Goal: Information Seeking & Learning: Learn about a topic

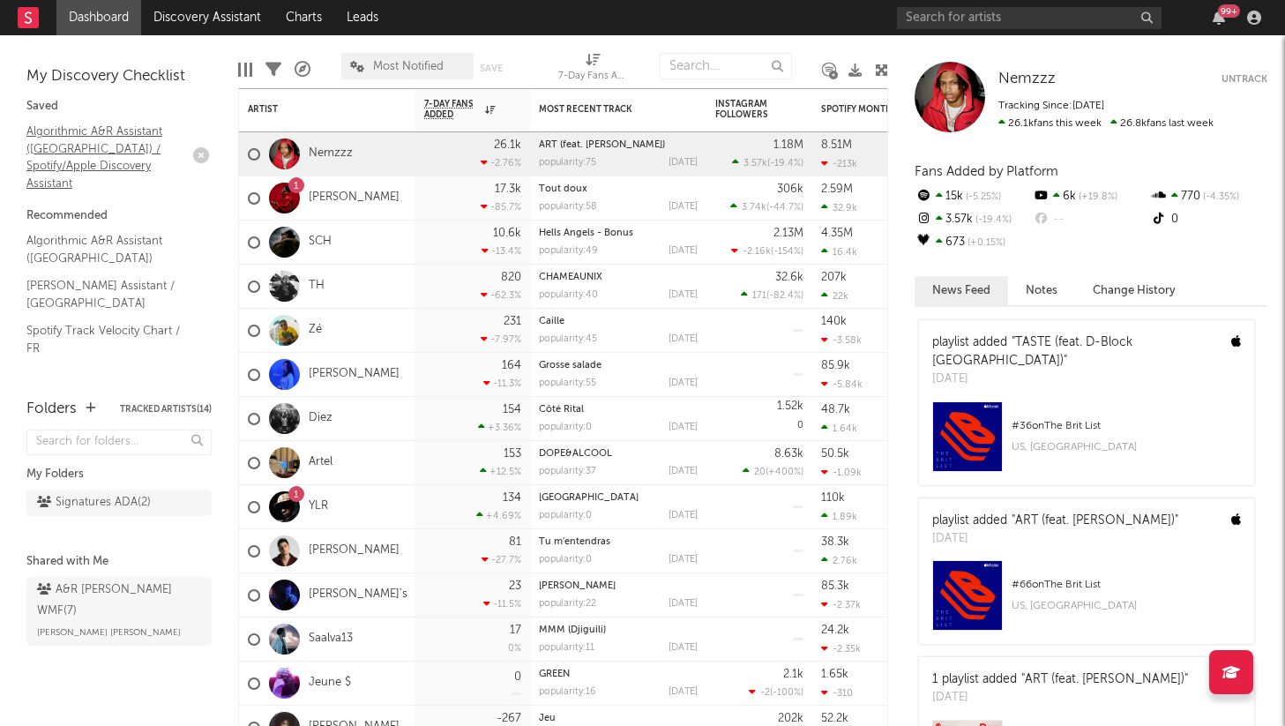
click at [89, 130] on link "Algorithmic A&R Assistant (France) / Spotify/Apple Discovery Assistant" at bounding box center [110, 157] width 168 height 71
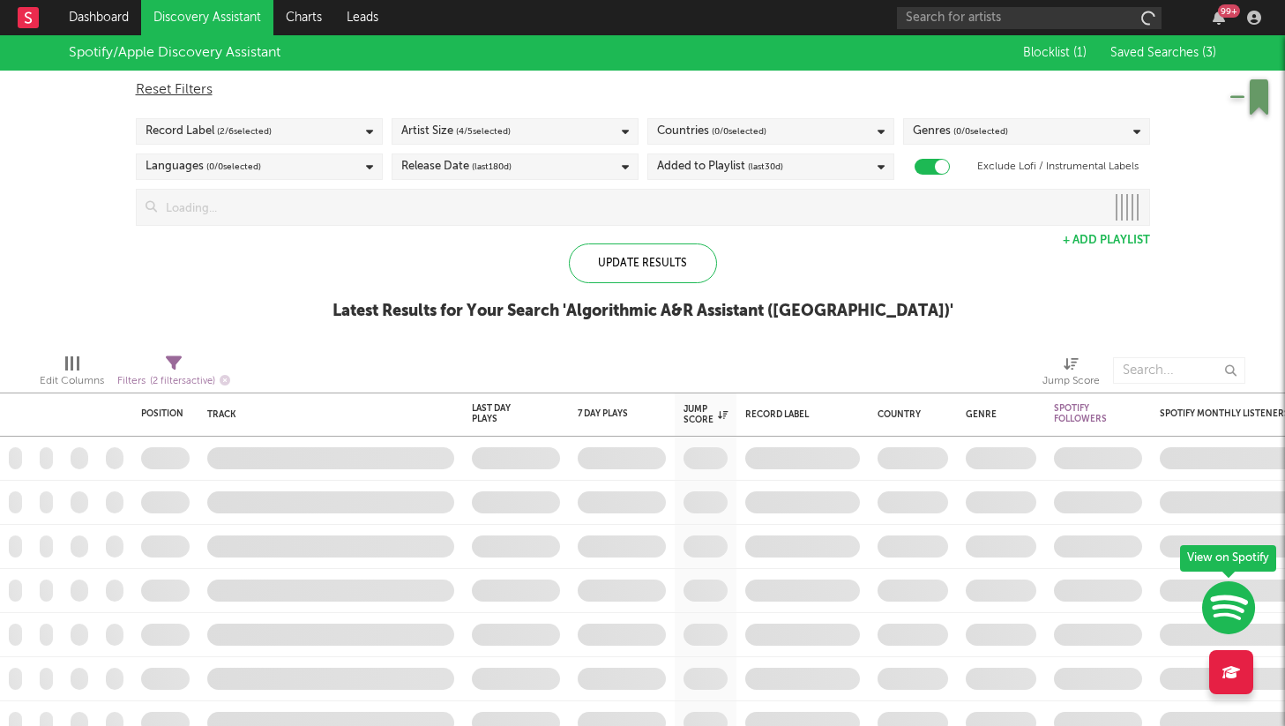
checkbox input "true"
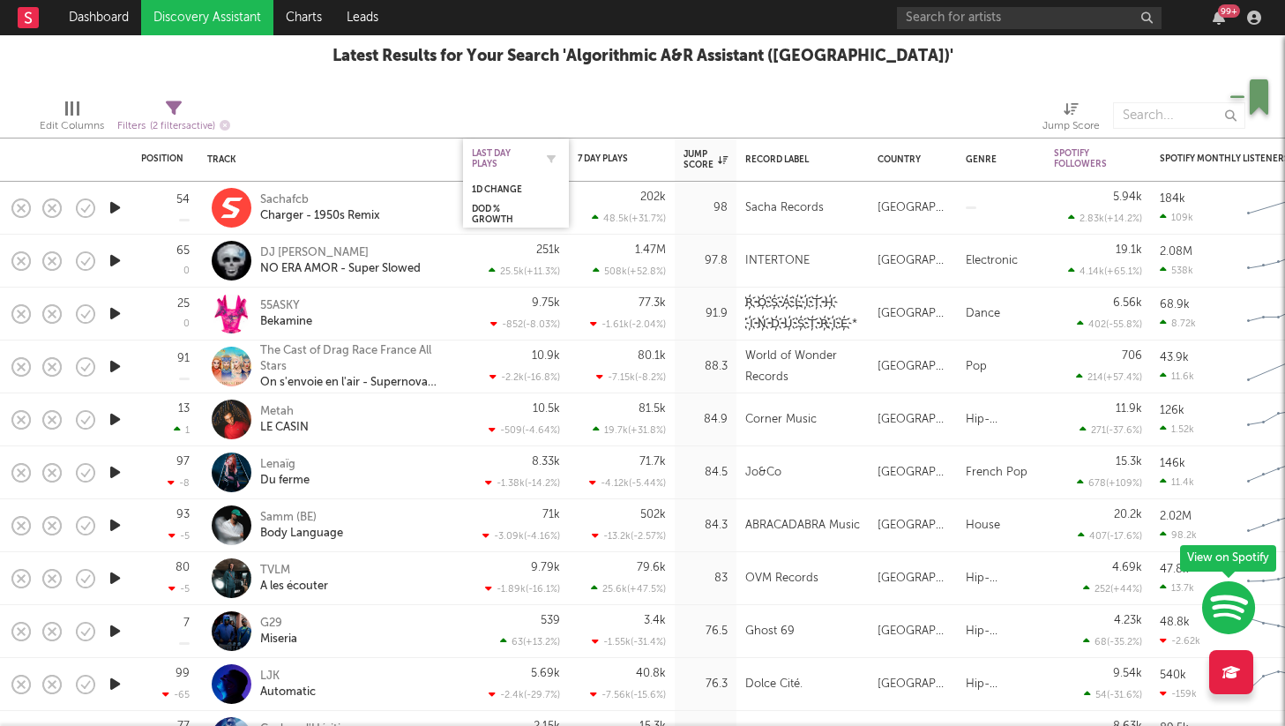
click at [497, 153] on div "Last Day Plays" at bounding box center [503, 158] width 62 height 21
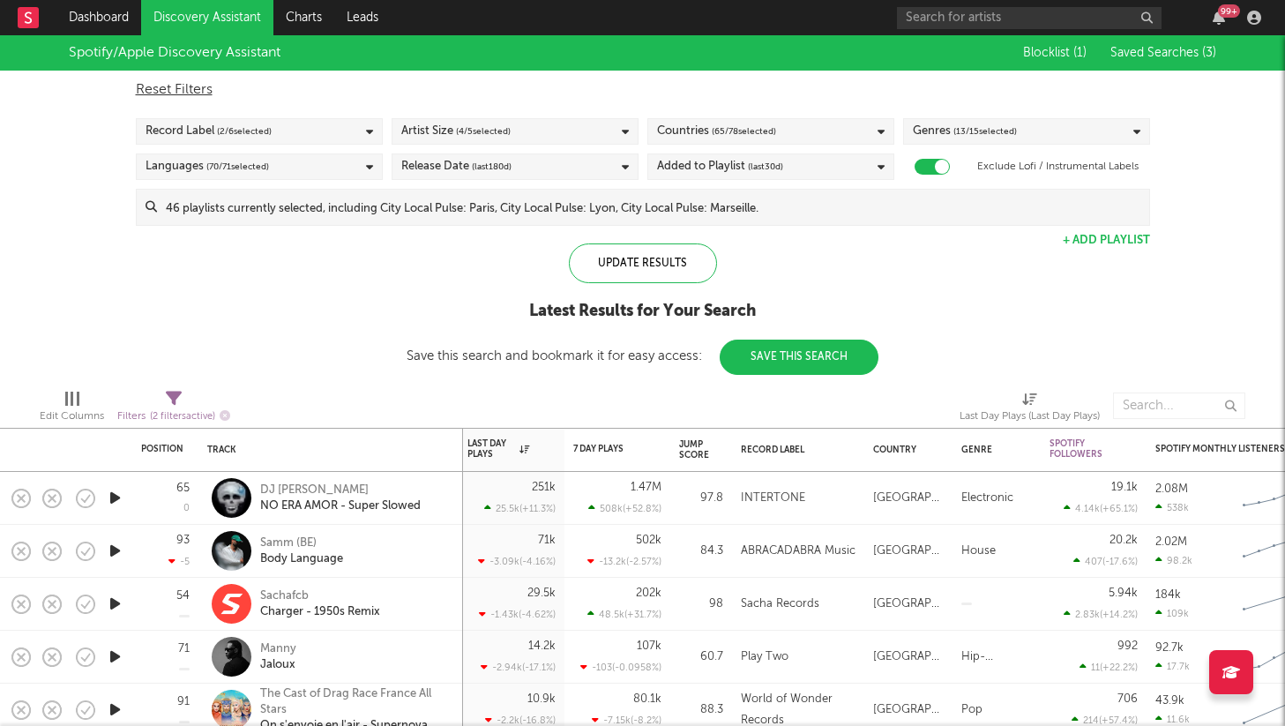
click at [31, 17] on rect at bounding box center [28, 17] width 21 height 21
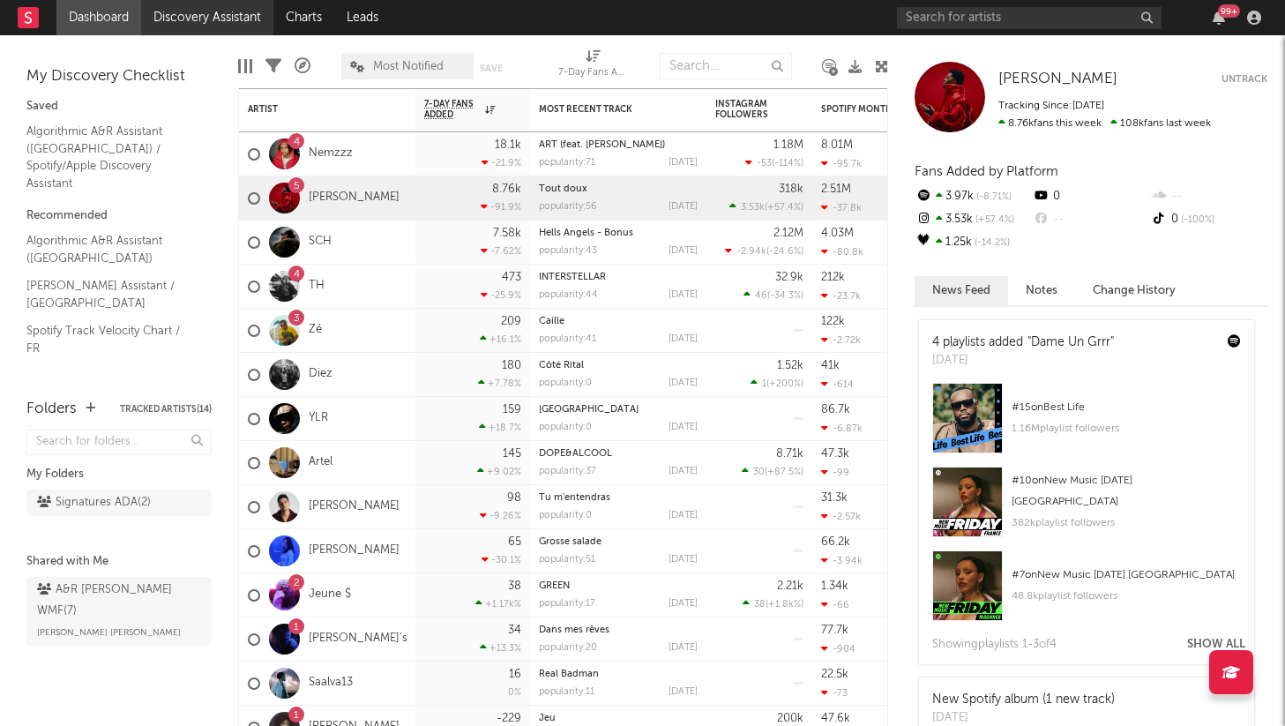
click at [192, 8] on link "Discovery Assistant" at bounding box center [207, 17] width 132 height 35
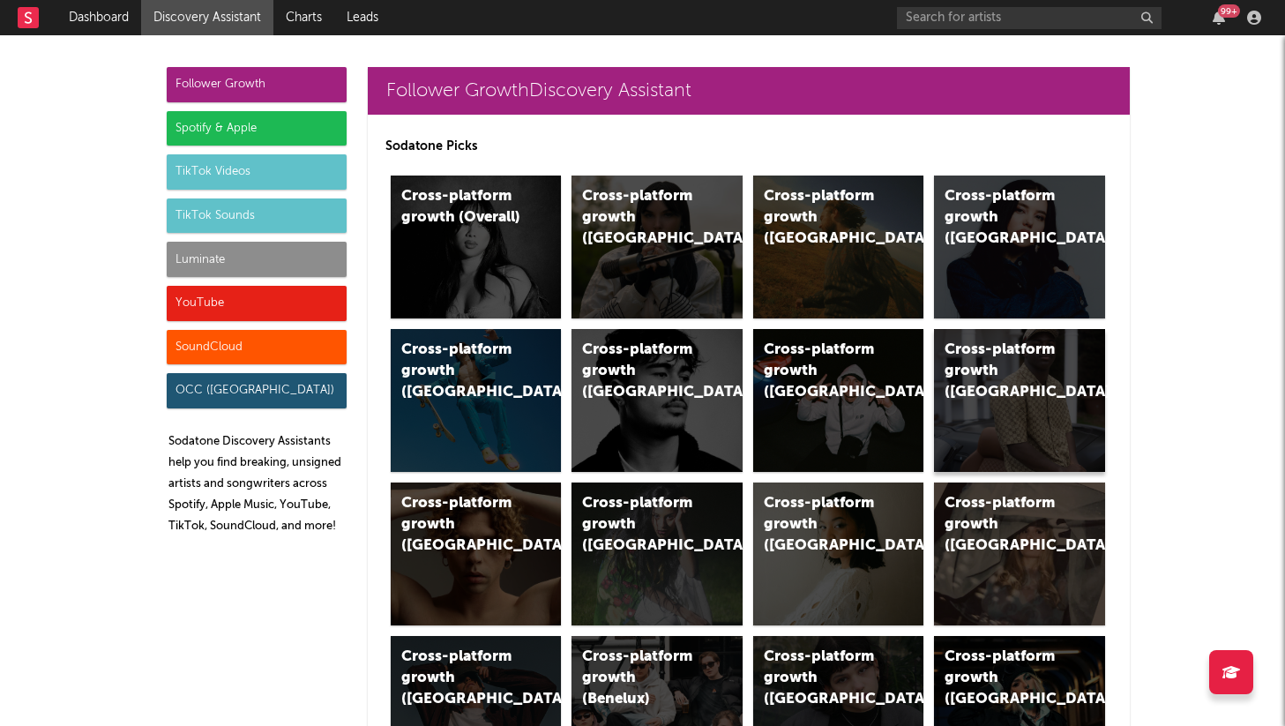
click at [1006, 420] on div "Cross-platform growth (France)" at bounding box center [1019, 400] width 171 height 143
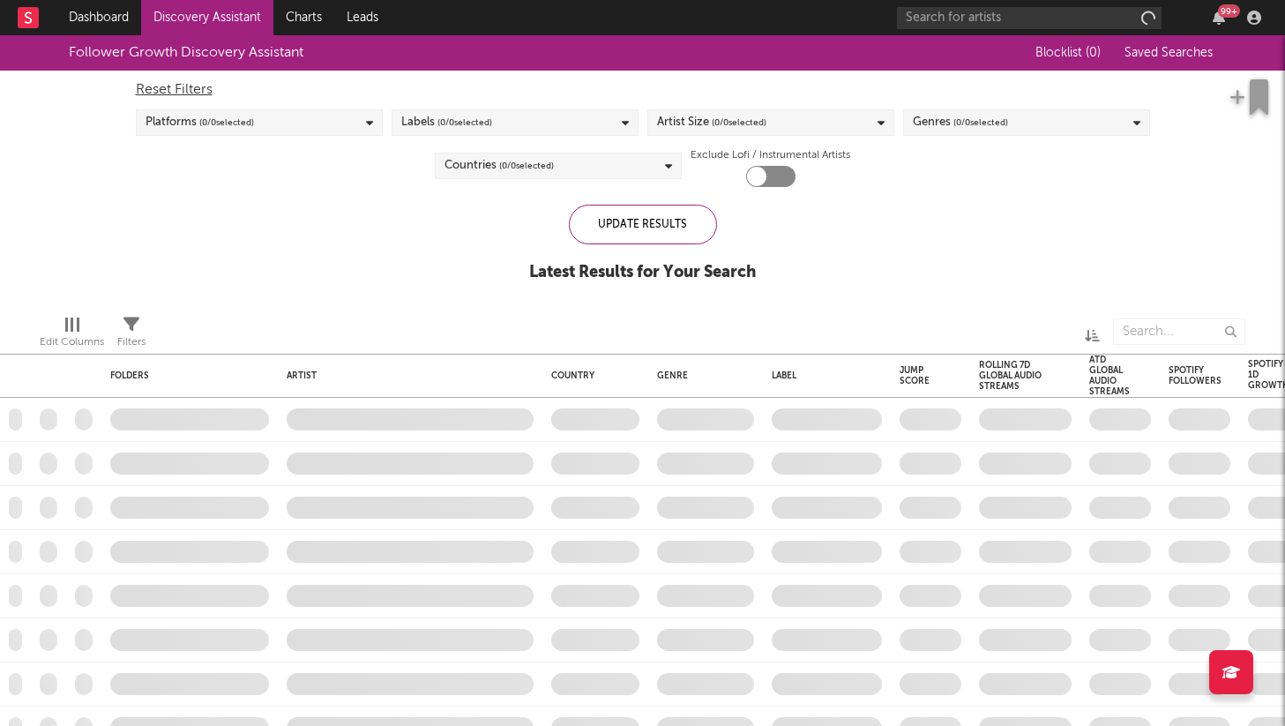
checkbox input "true"
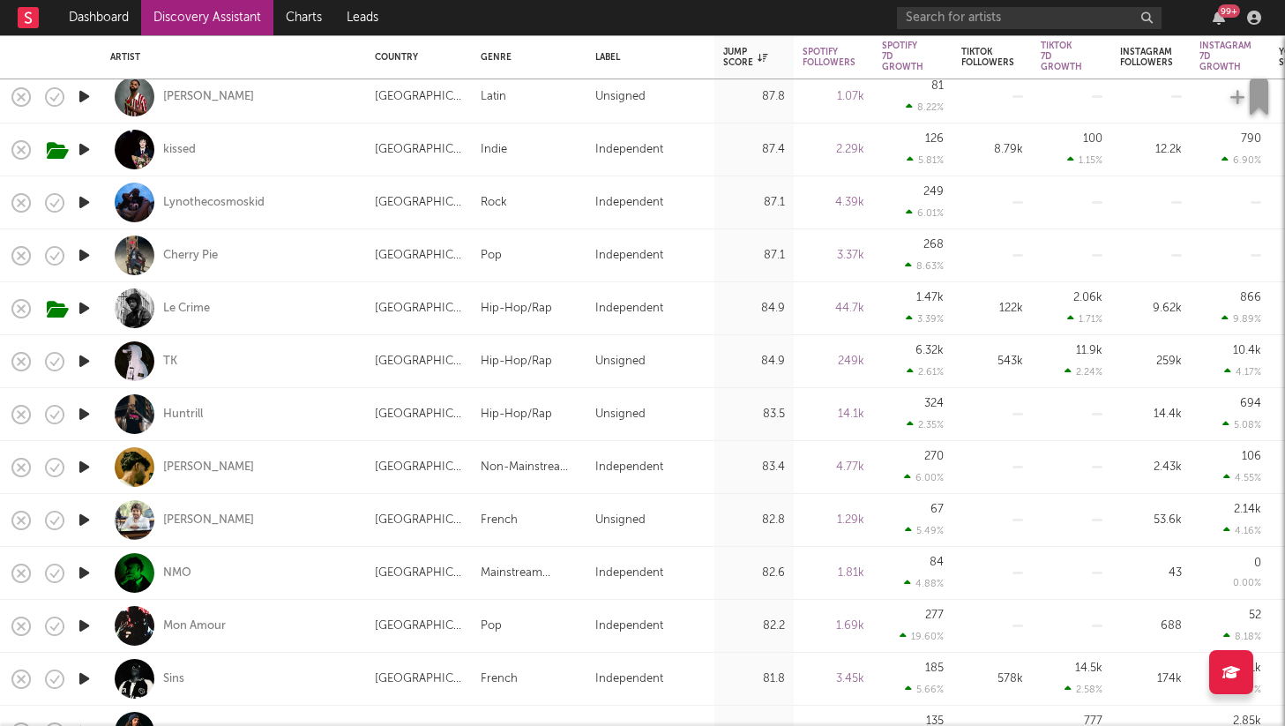
click at [230, 363] on div "TK" at bounding box center [233, 361] width 247 height 52
select select "1w"
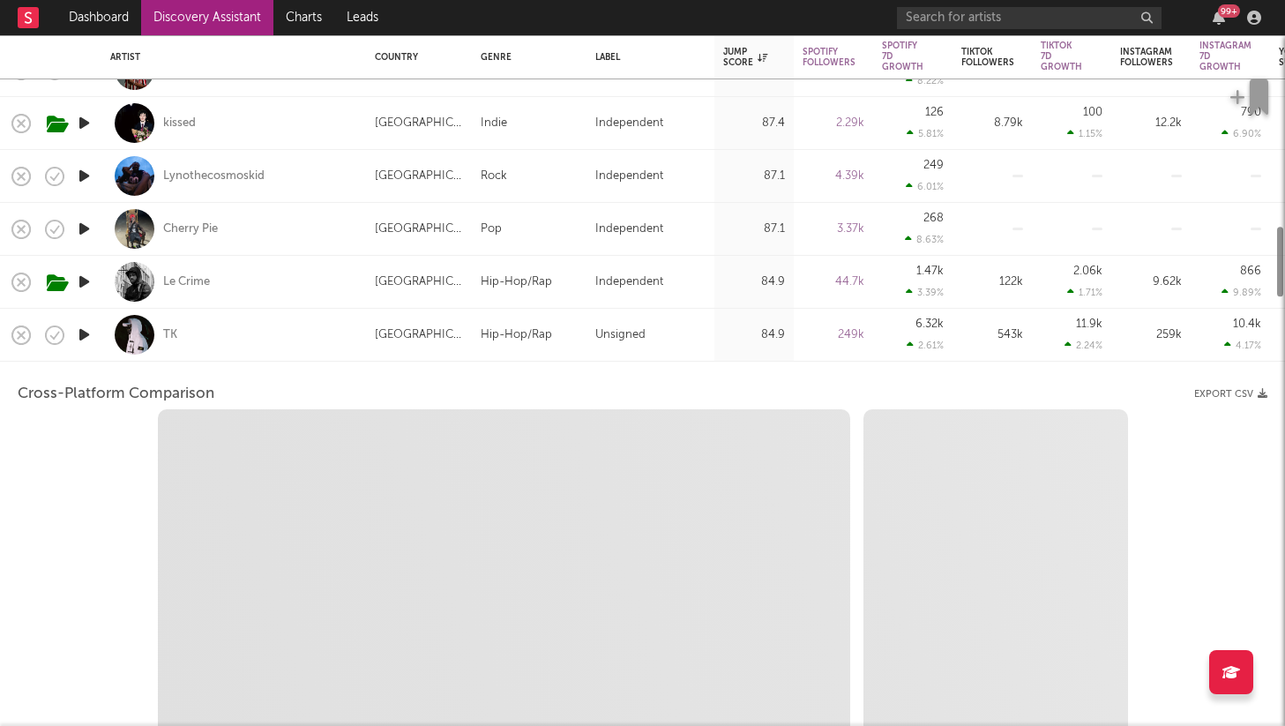
select select "6m"
select select "1m"
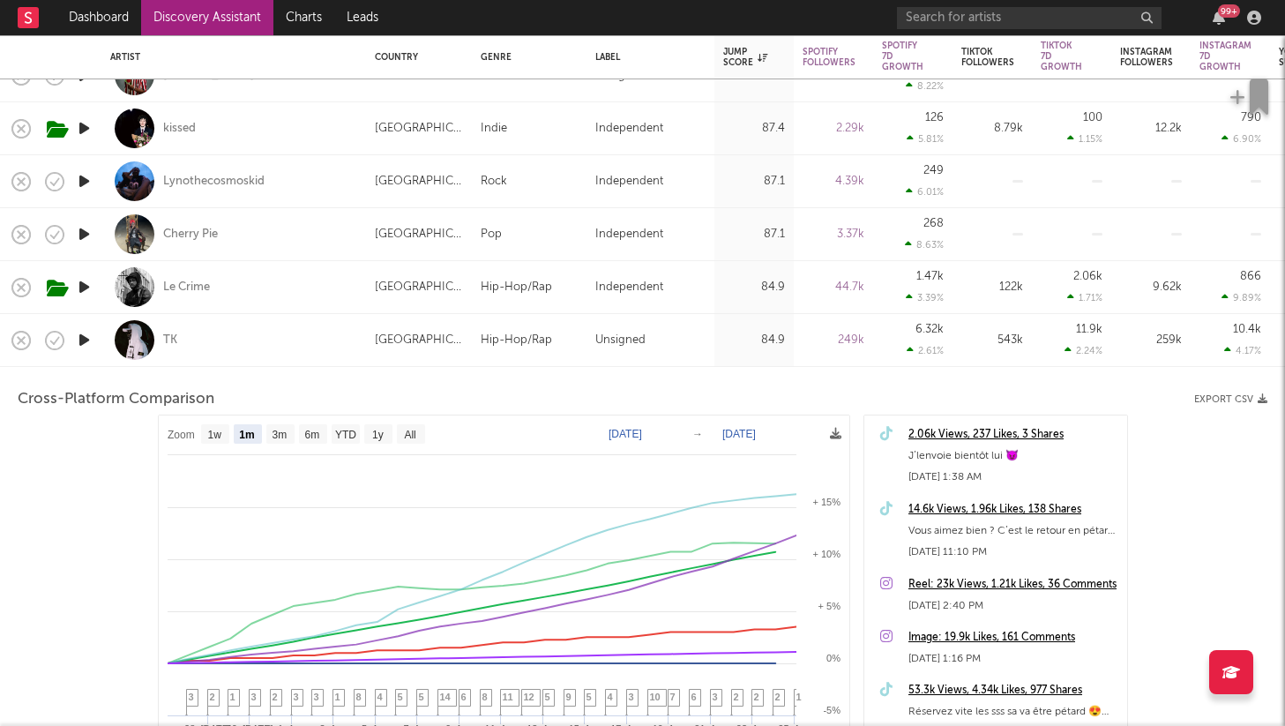
click at [334, 282] on div "Le Crime" at bounding box center [233, 287] width 247 height 52
select select "1m"
select select "6m"
select select "1w"
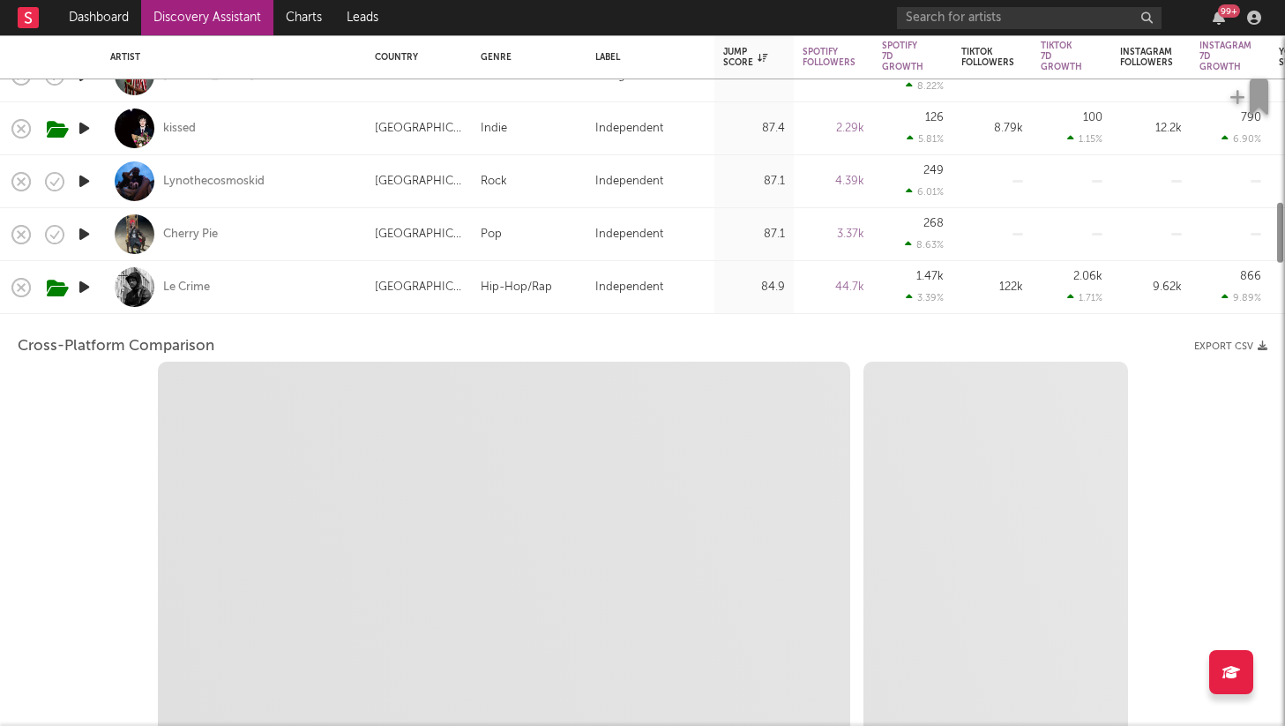
select select "6m"
select select "1m"
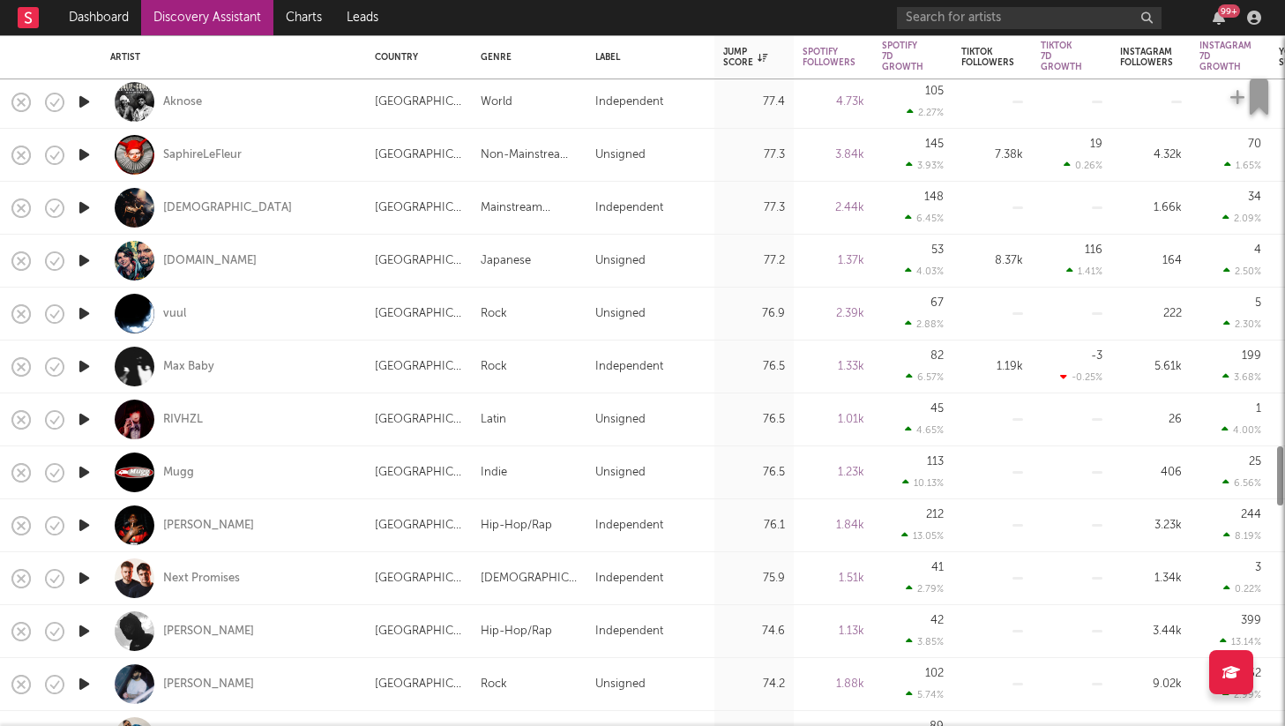
select select "1m"
select select "6m"
select select "1m"
select select "6m"
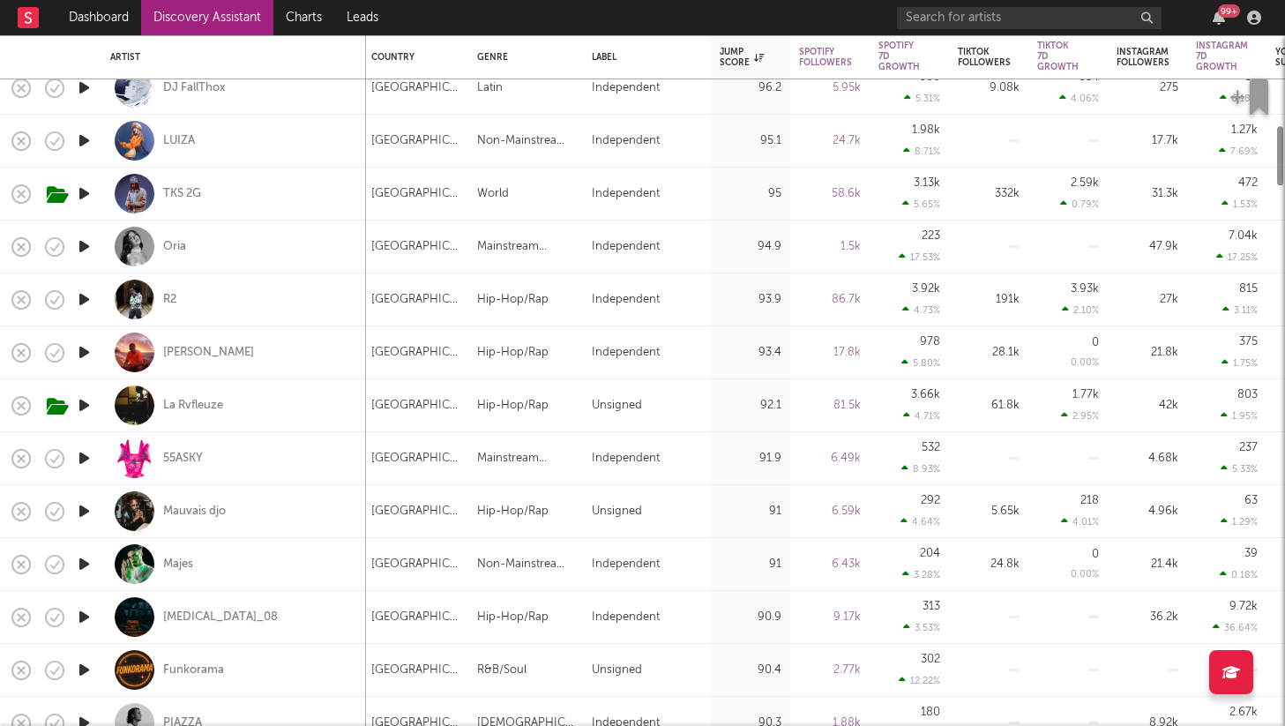
select select "1m"
select select "6m"
select select "1m"
select select "6m"
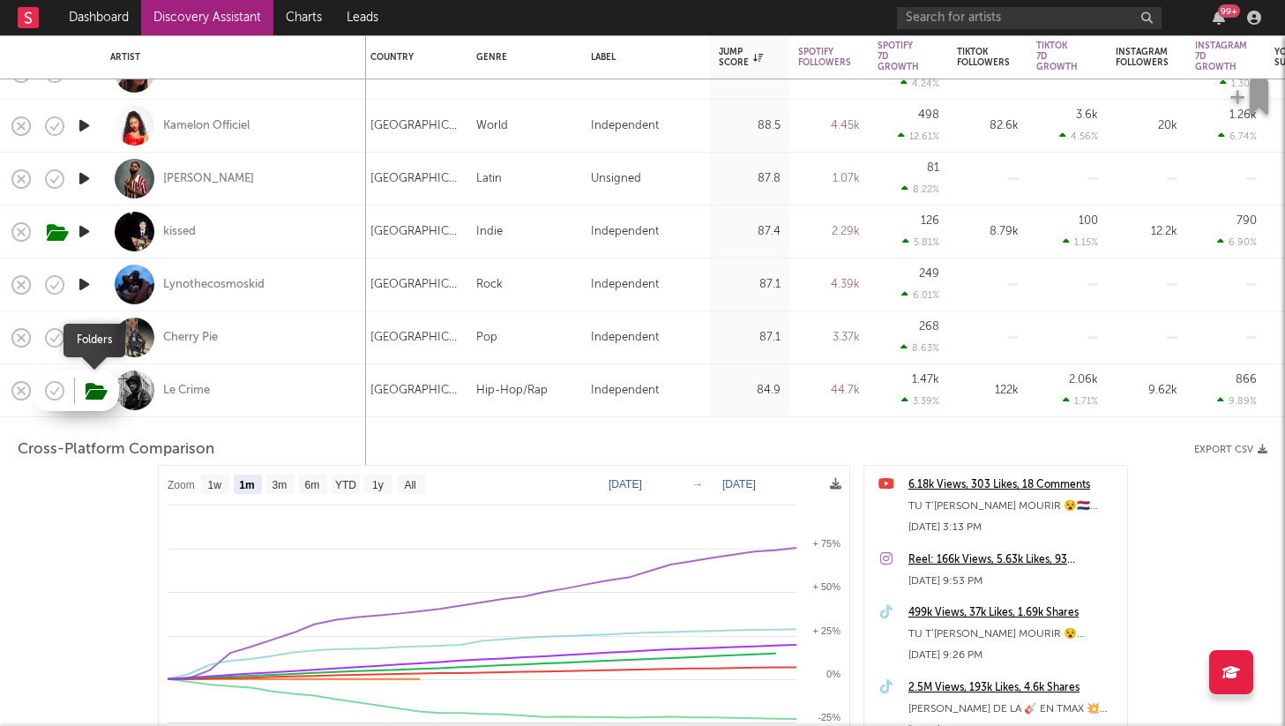
click at [87, 387] on icon "button" at bounding box center [97, 391] width 22 height 19
click at [196, 393] on div "Le Crime" at bounding box center [186, 391] width 47 height 16
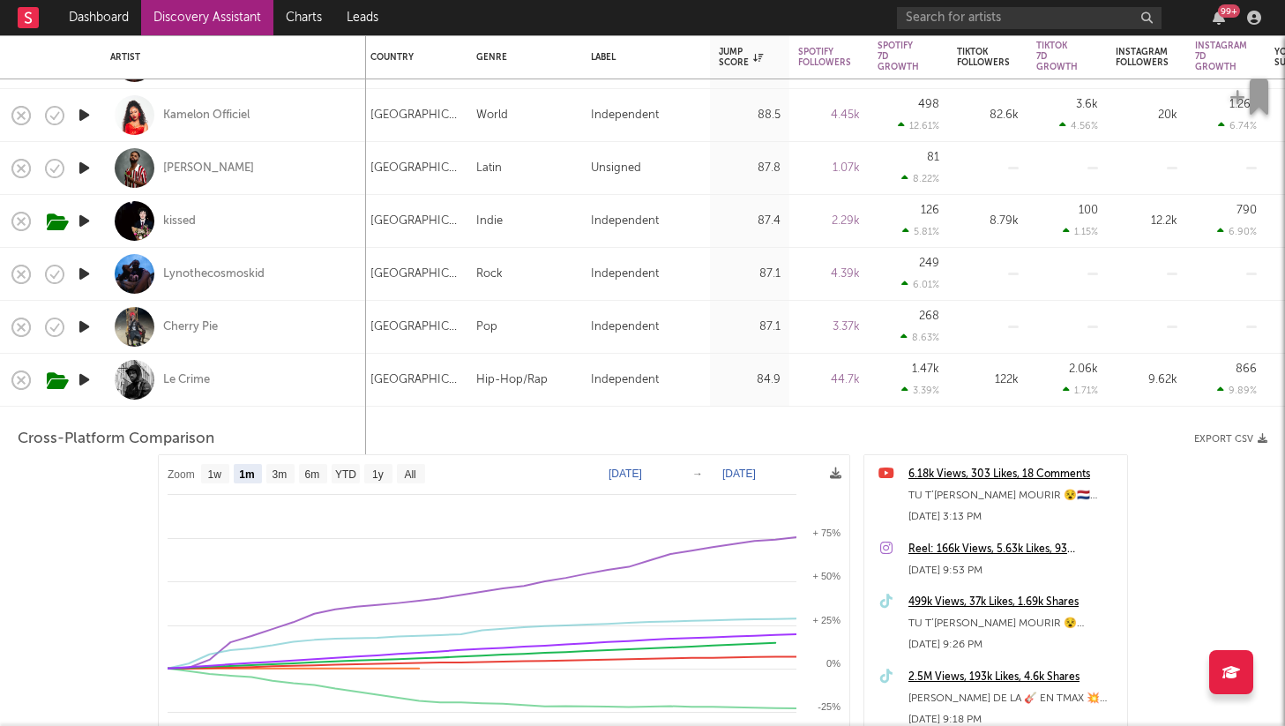
click at [84, 375] on icon "button" at bounding box center [84, 380] width 19 height 22
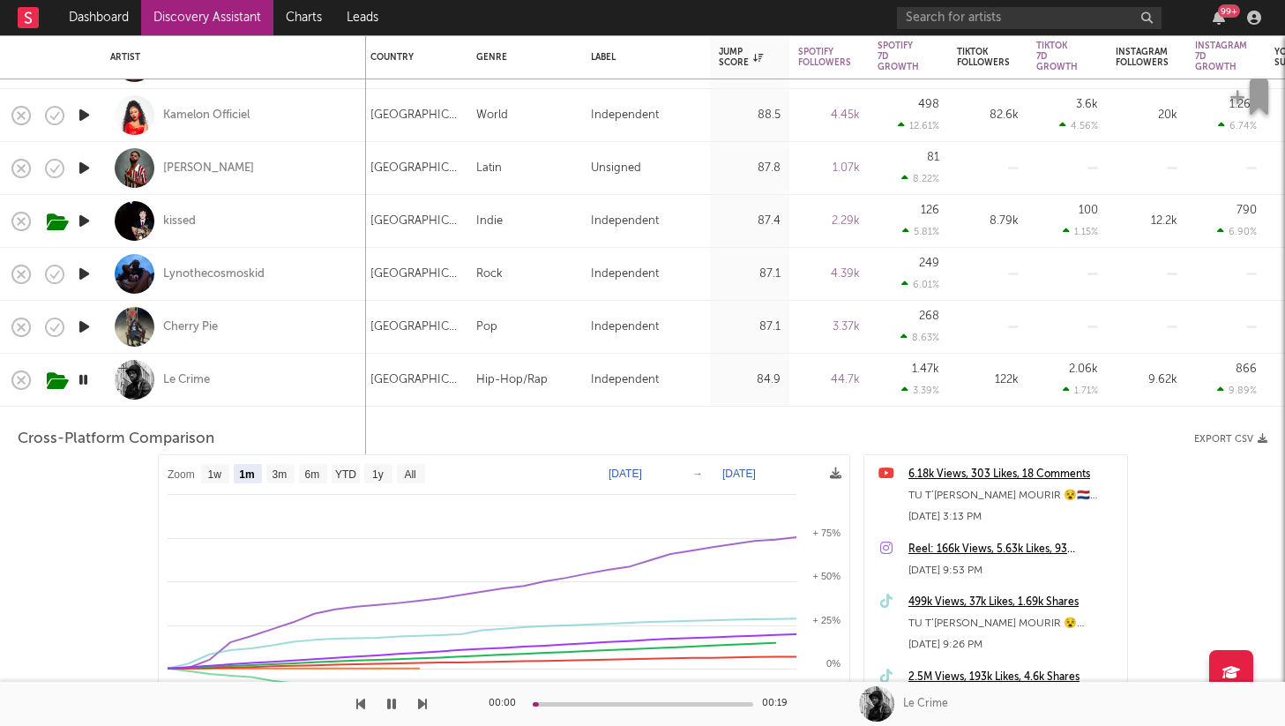
click at [84, 375] on icon "button" at bounding box center [83, 380] width 17 height 22
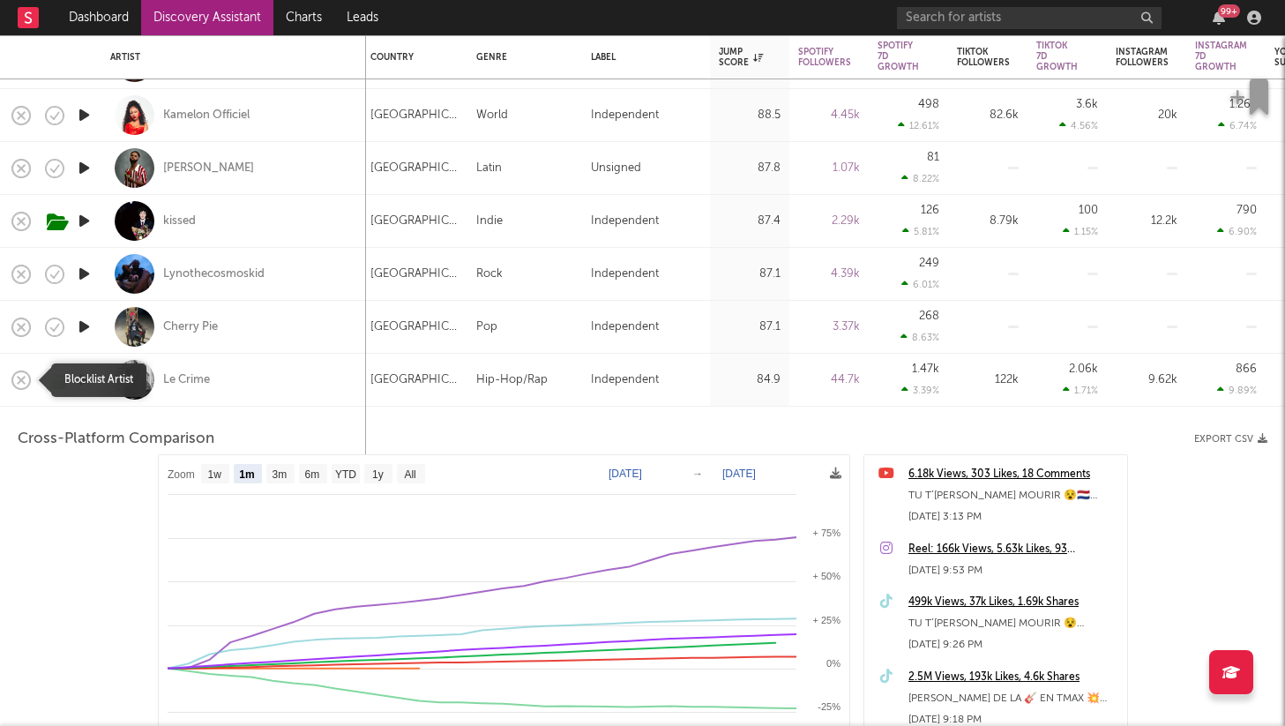
click at [14, 376] on icon "button" at bounding box center [21, 380] width 25 height 25
select select "1m"
select select "6m"
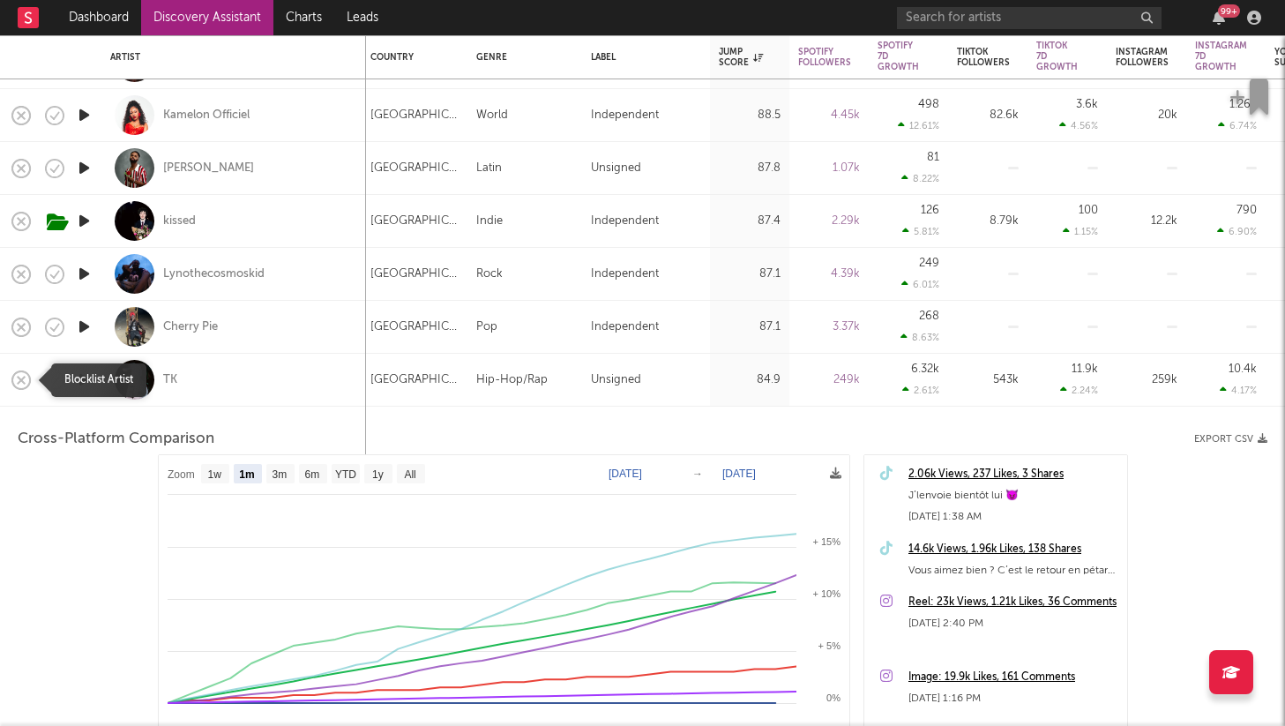
click at [19, 379] on rect "button" at bounding box center [21, 379] width 7 height 7
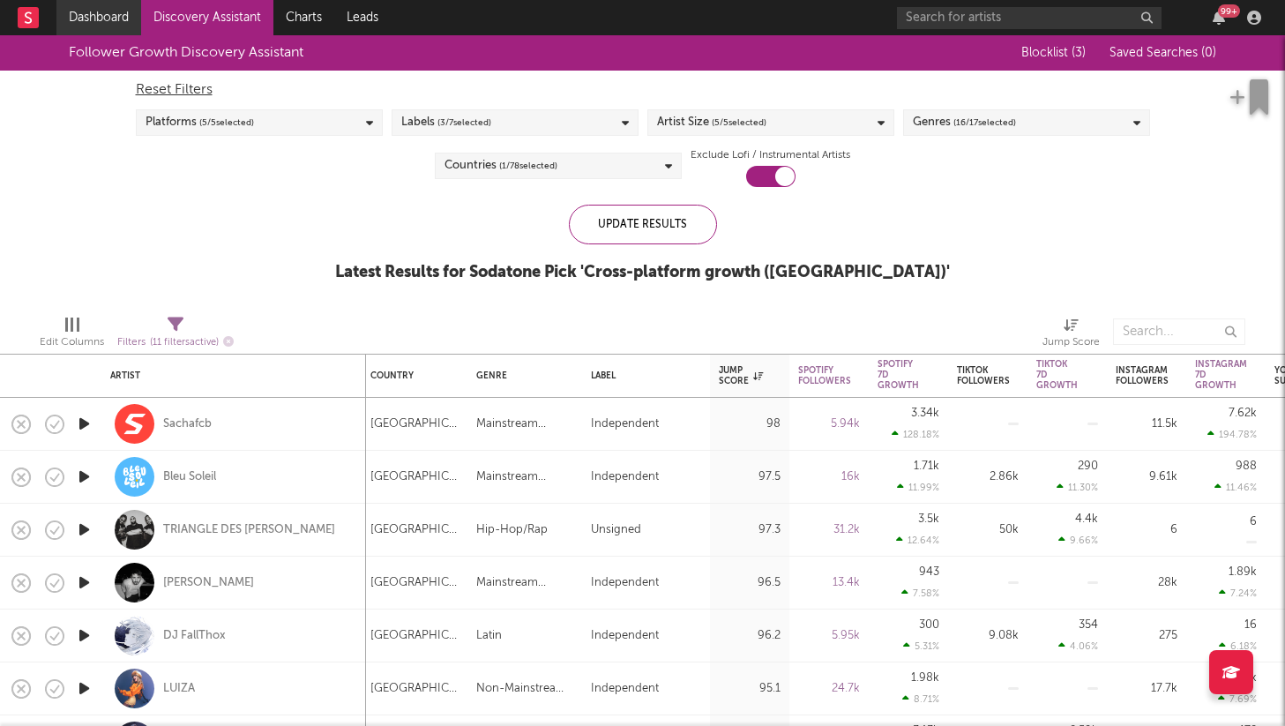
click at [108, 19] on link "Dashboard" at bounding box center [98, 17] width 85 height 35
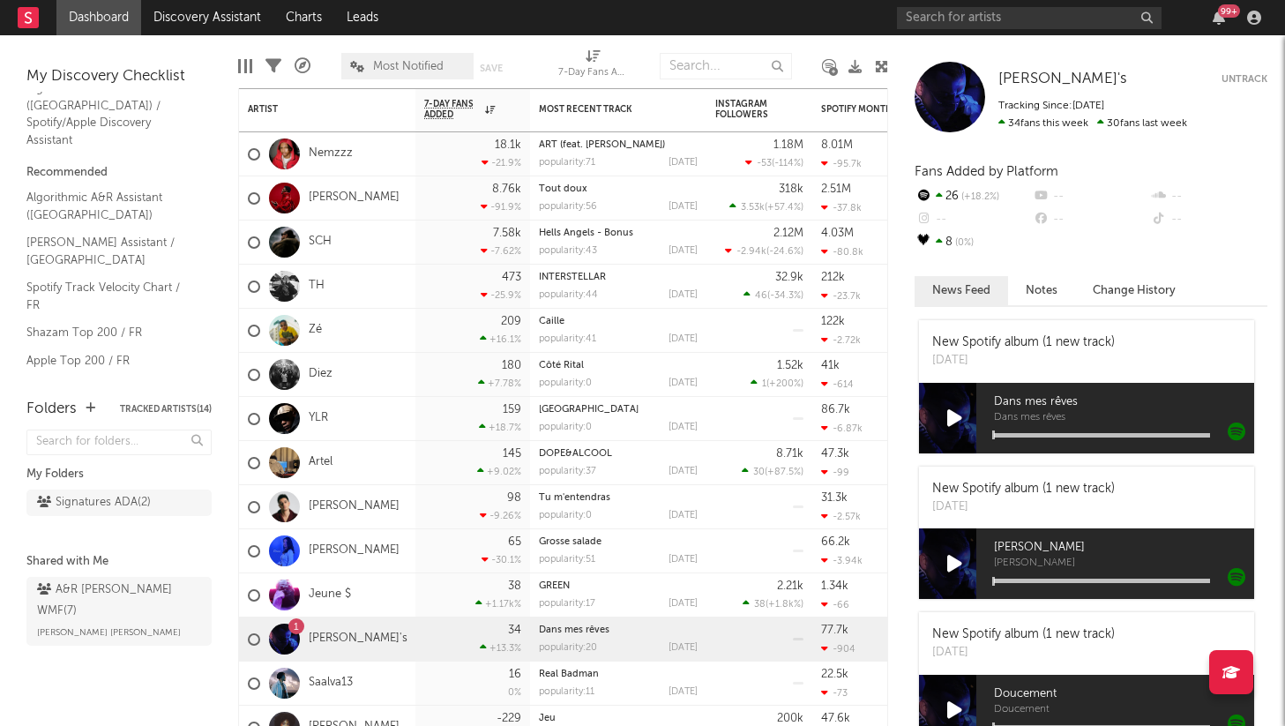
scroll to position [49, 0]
click at [129, 273] on link "Spotify Track Velocity Chart / FR" at bounding box center [110, 291] width 168 height 36
click at [89, 373] on link "Spotify Search Virality / FR" at bounding box center [110, 382] width 168 height 19
click at [89, 228] on link "Nielsen Assistant / France" at bounding box center [110, 246] width 168 height 36
click at [125, 183] on link "Algorithmic A&R Assistant ([GEOGRAPHIC_DATA])" at bounding box center [110, 201] width 168 height 36
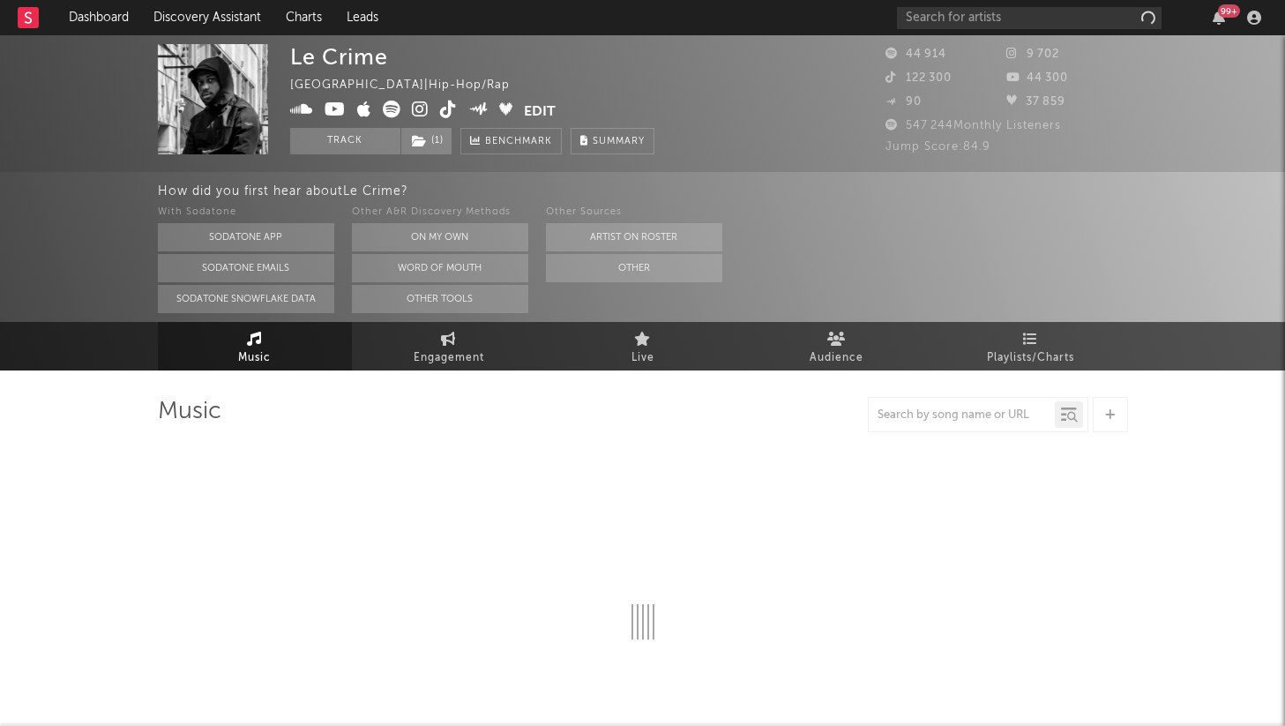
select select "6m"
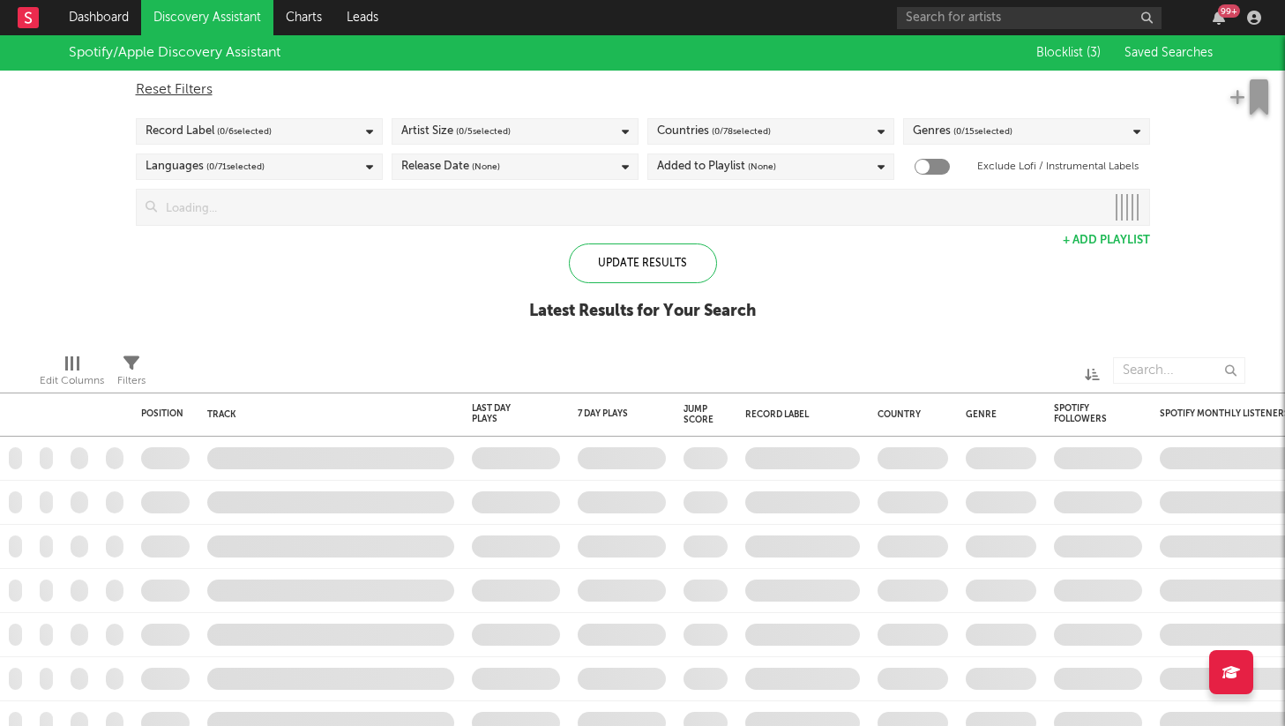
checkbox input "true"
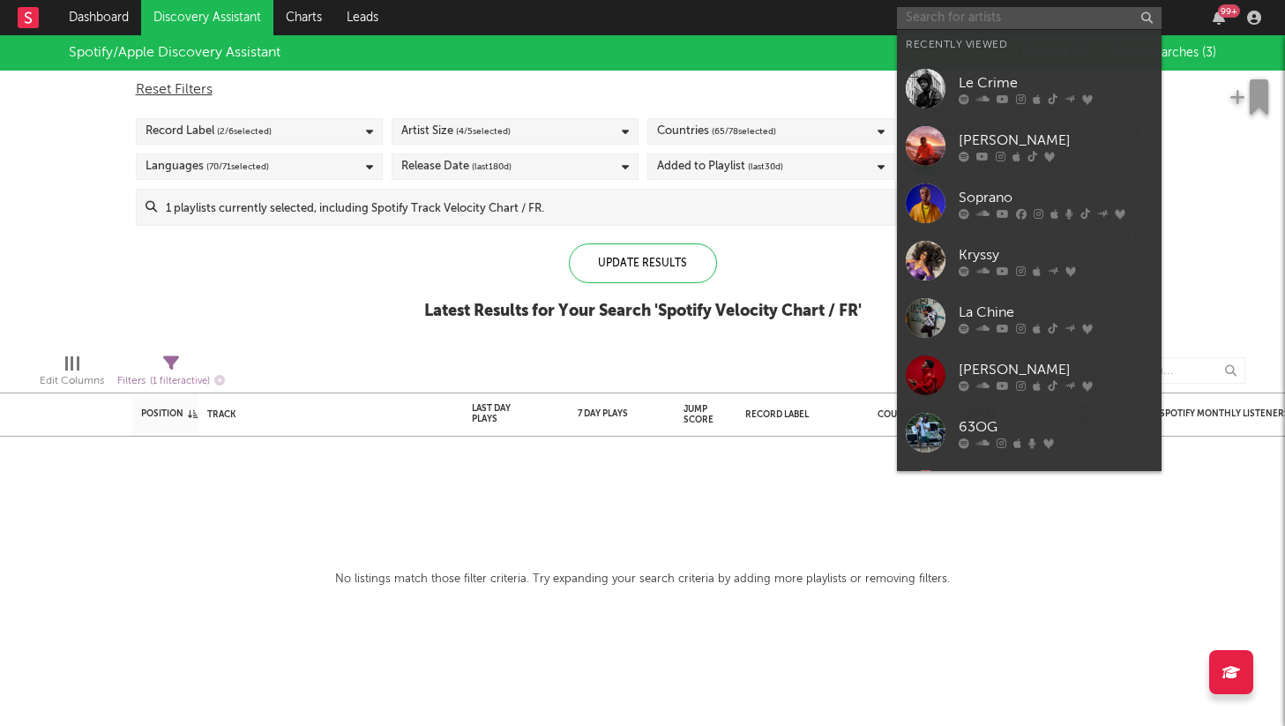
click at [1029, 26] on input "text" at bounding box center [1029, 18] width 265 height 22
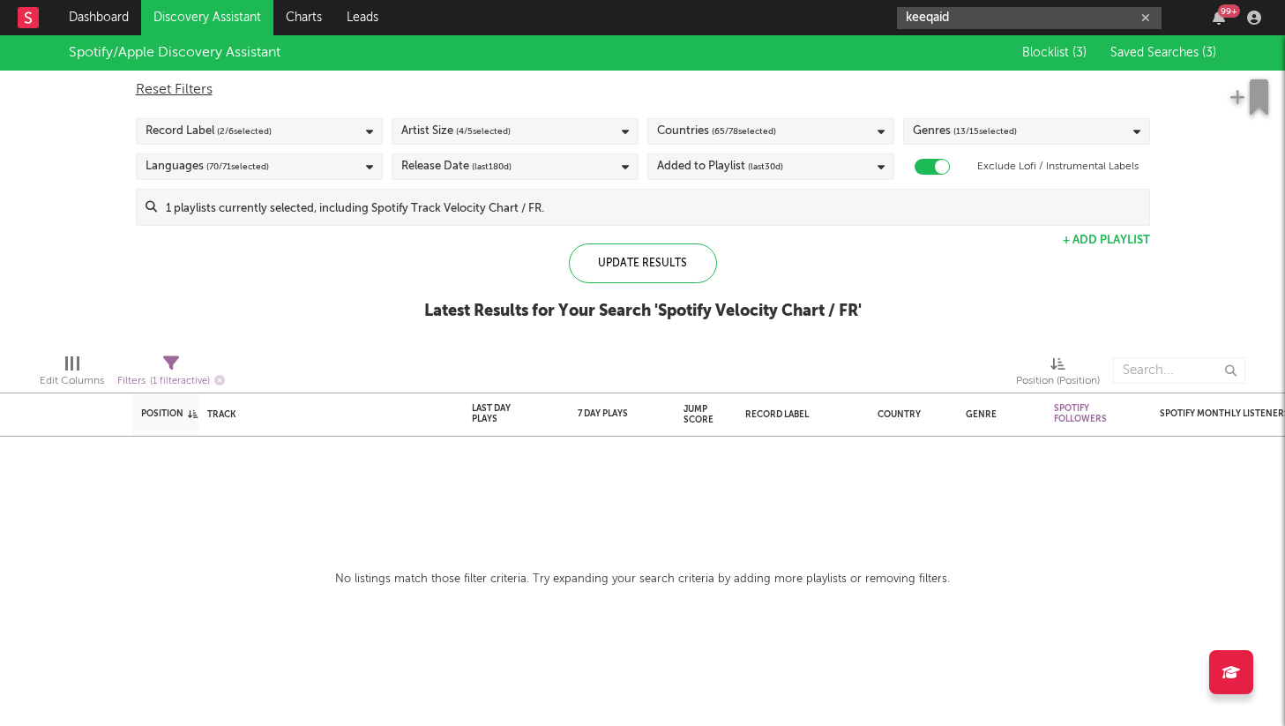
click at [967, 15] on input "keeqaid" at bounding box center [1029, 18] width 265 height 22
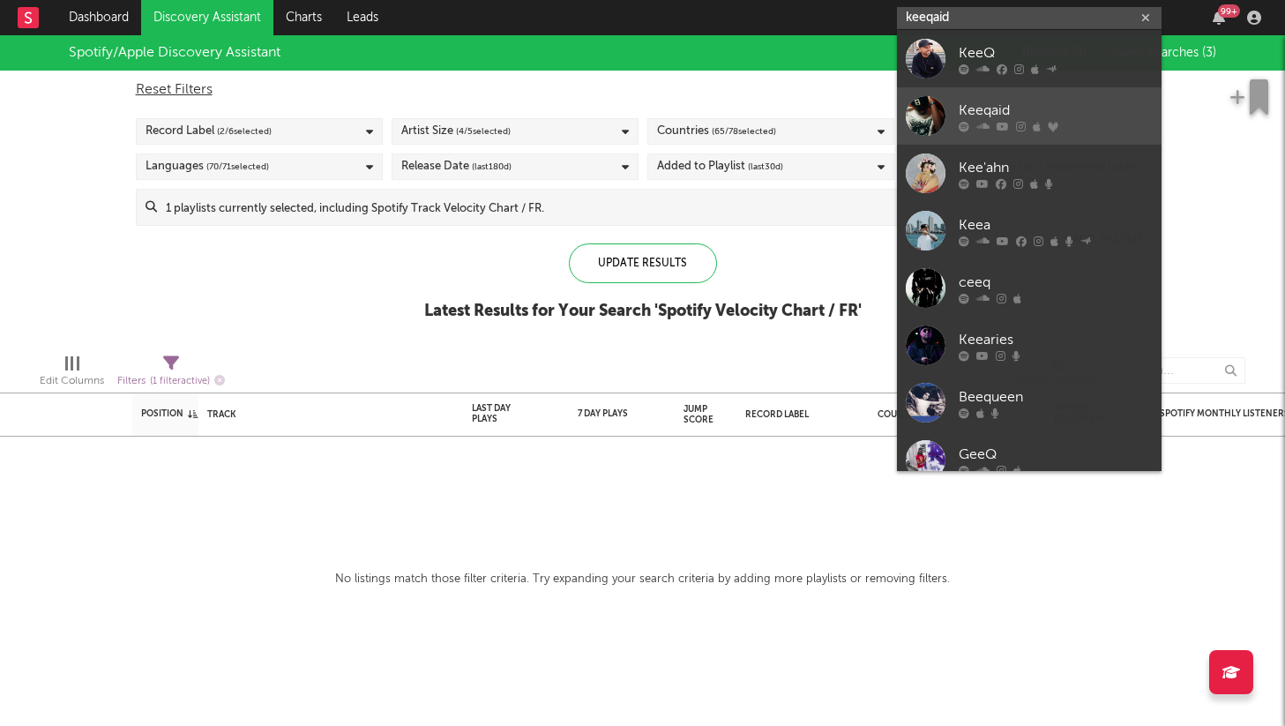
type input "keeqaid"
click at [970, 116] on div "Keeqaid" at bounding box center [1056, 110] width 194 height 21
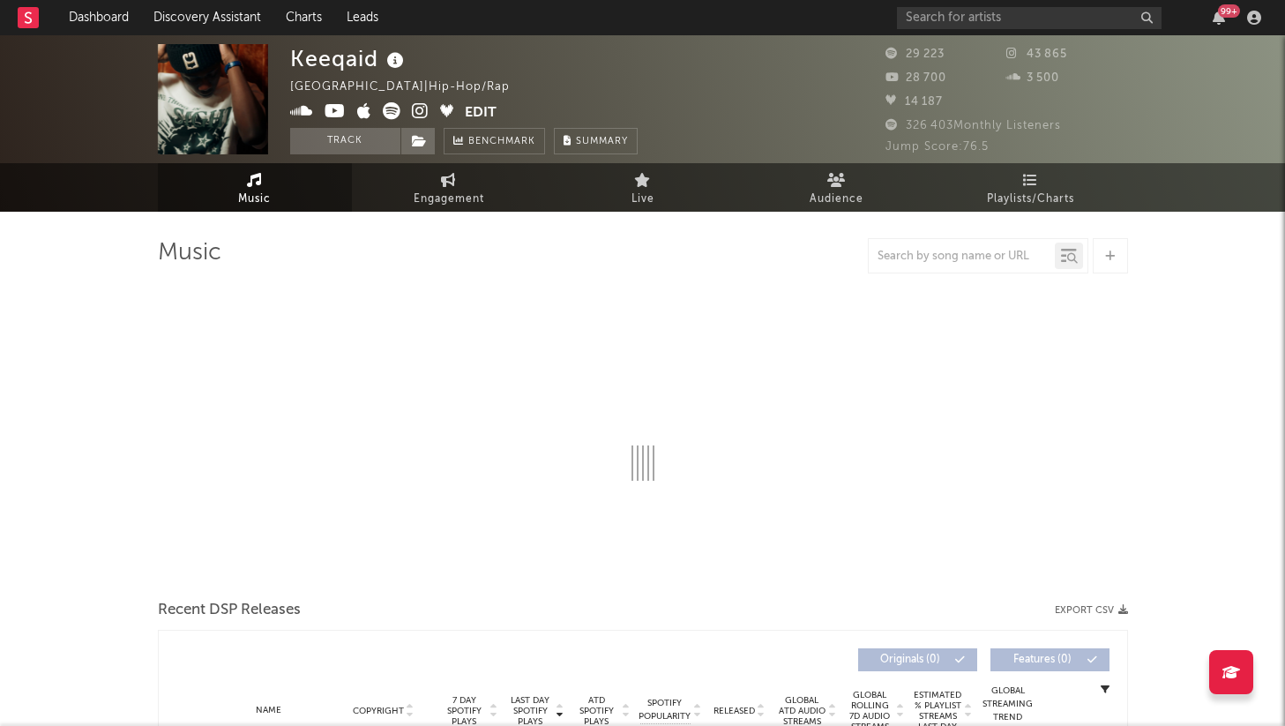
select select "6m"
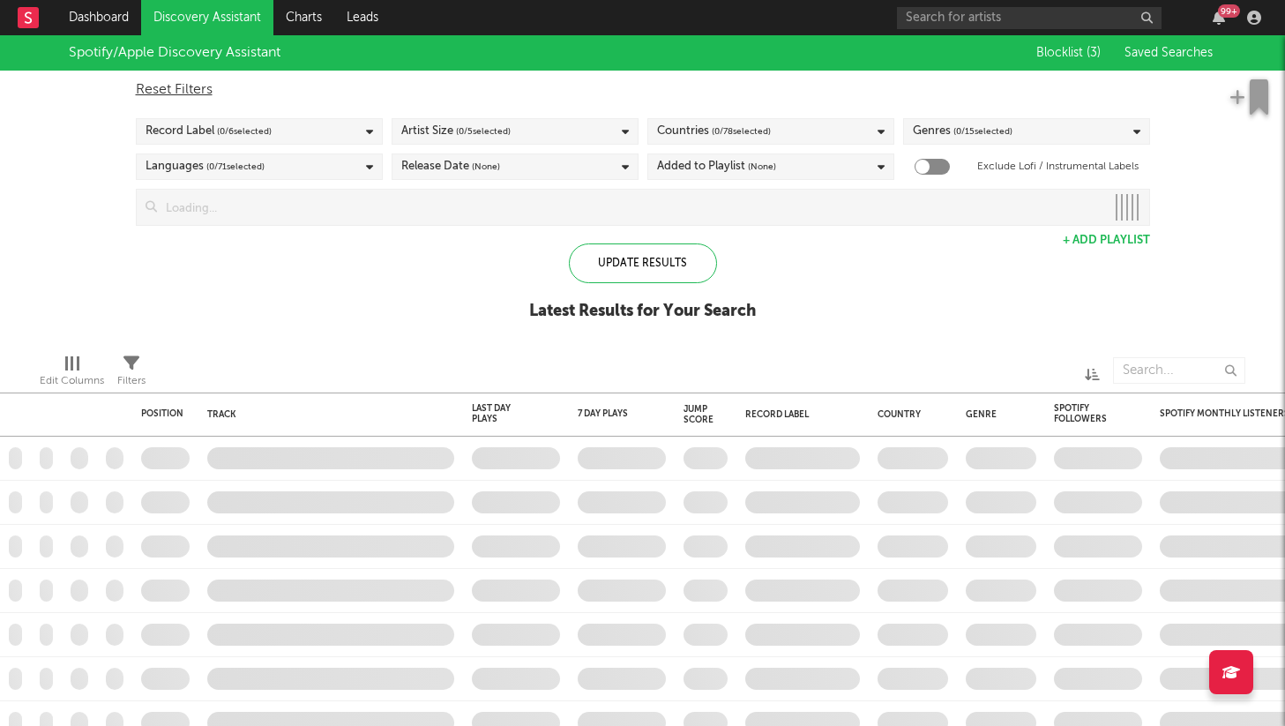
checkbox input "true"
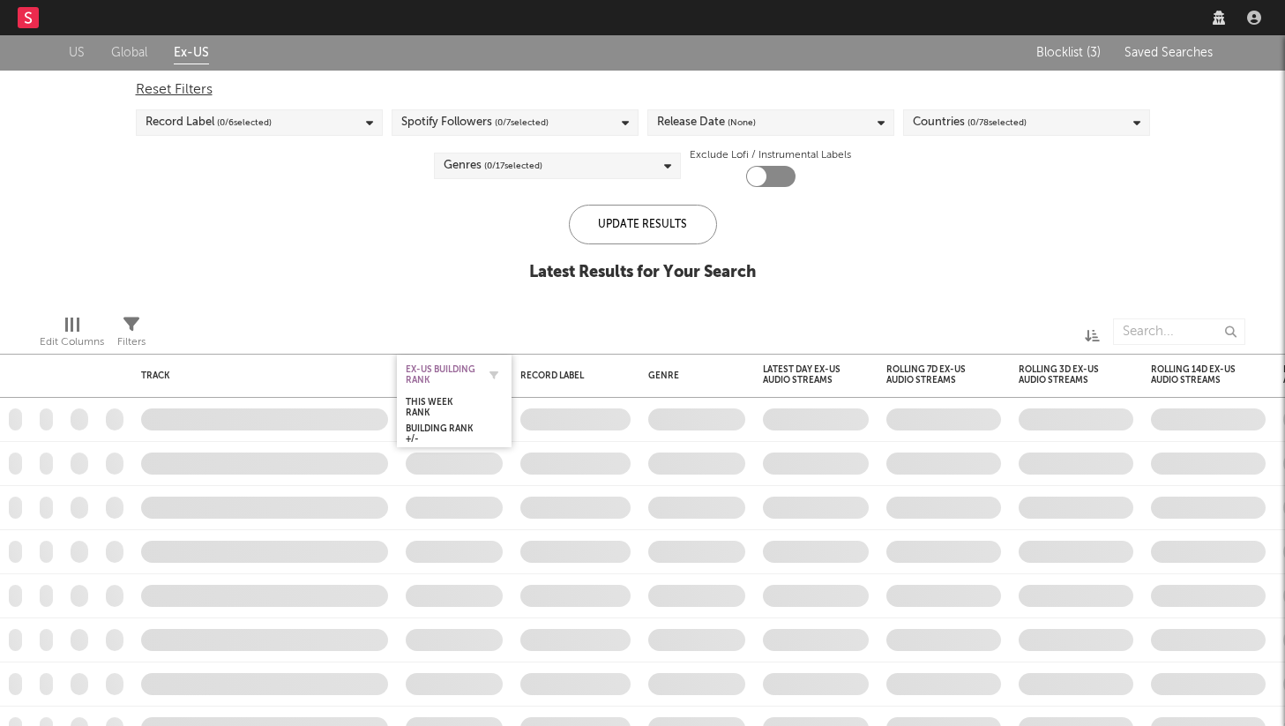
checkbox input "true"
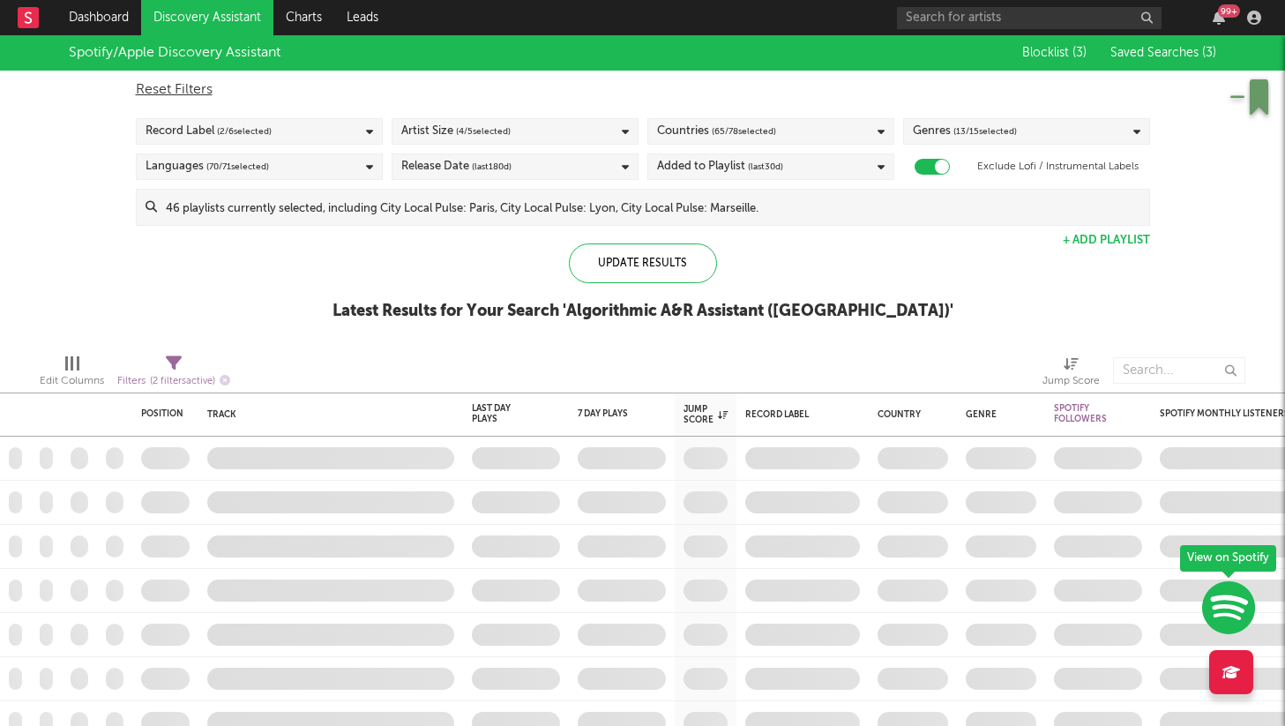
checkbox input "true"
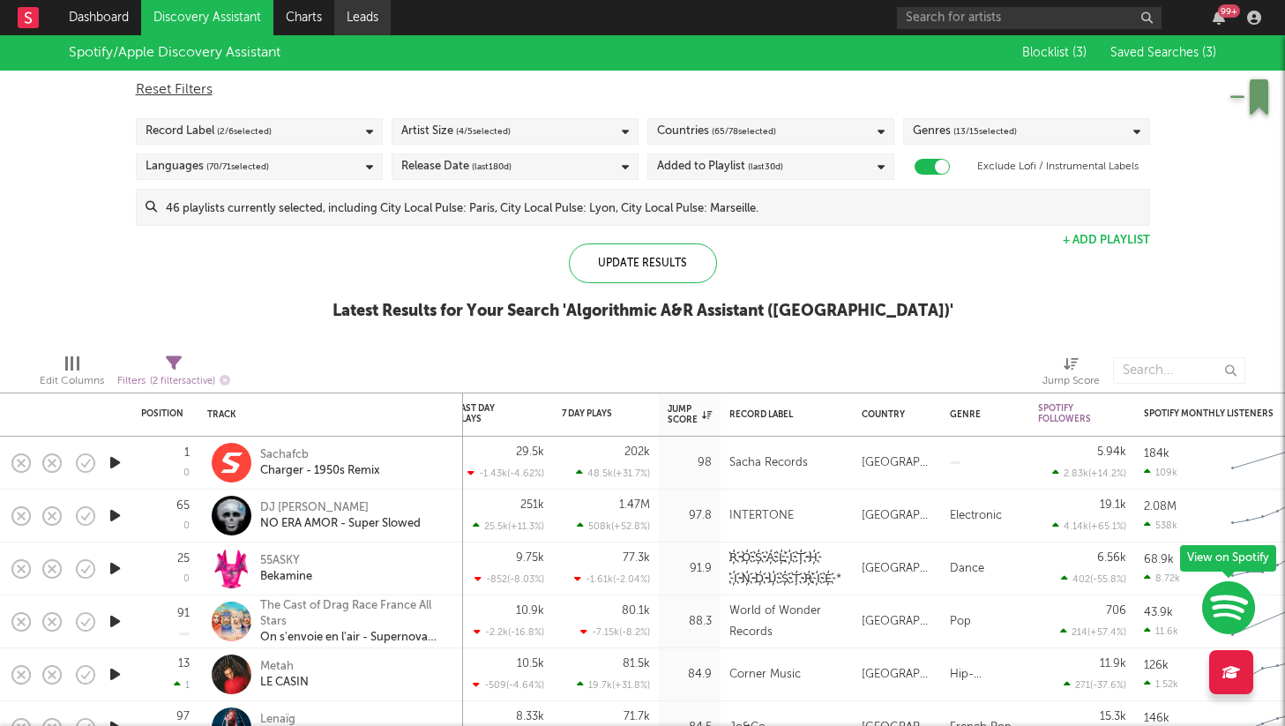
click at [361, 8] on link "Leads" at bounding box center [362, 17] width 56 height 35
